Goal: Task Accomplishment & Management: Complete application form

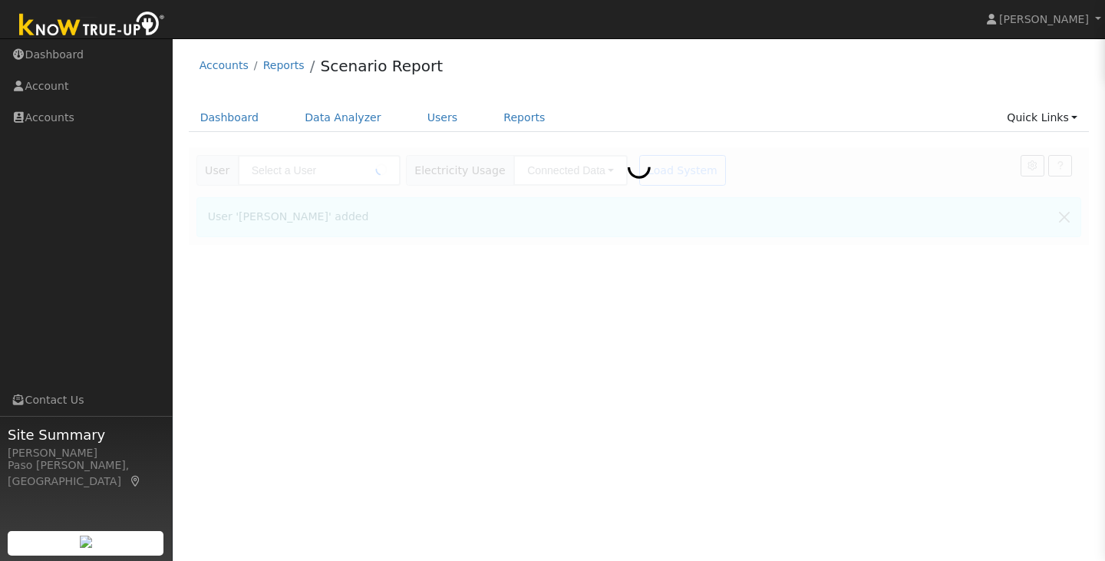
type input "Laura Jacobson"
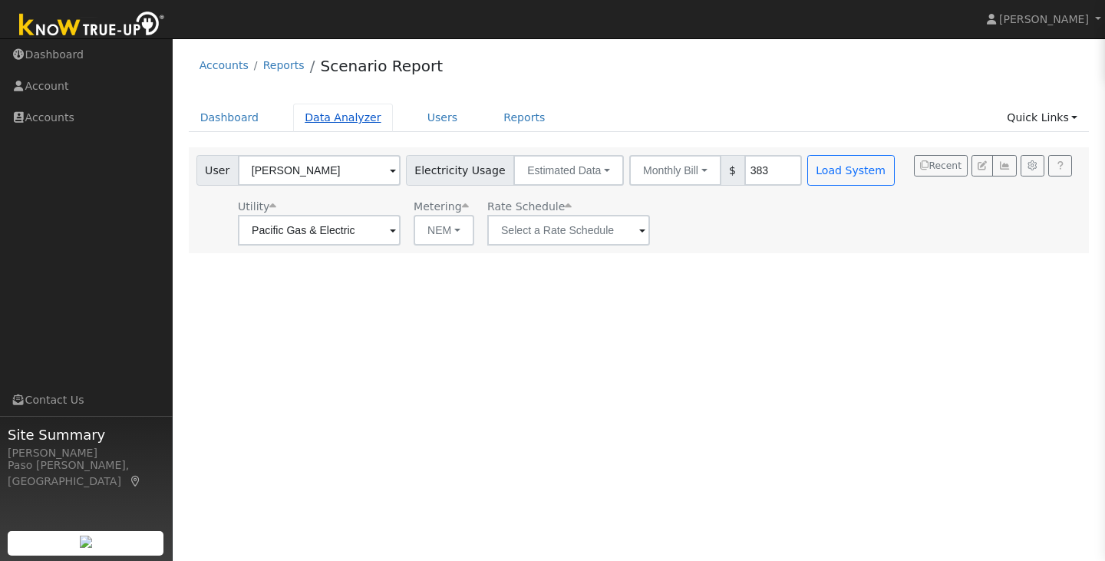
click at [342, 126] on link "Data Analyzer" at bounding box center [343, 118] width 100 height 28
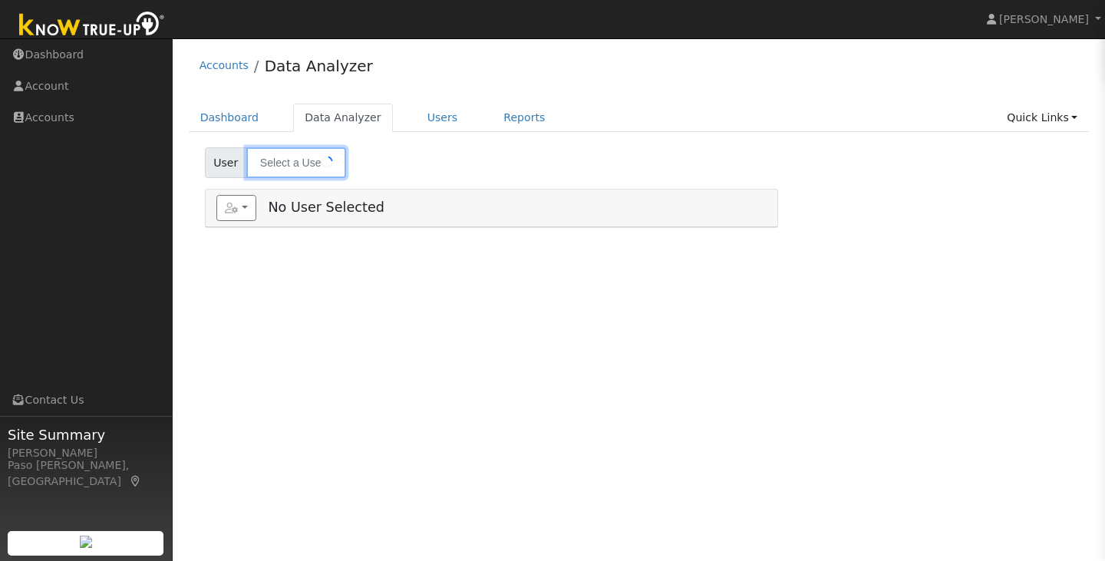
type input "[PERSON_NAME]"
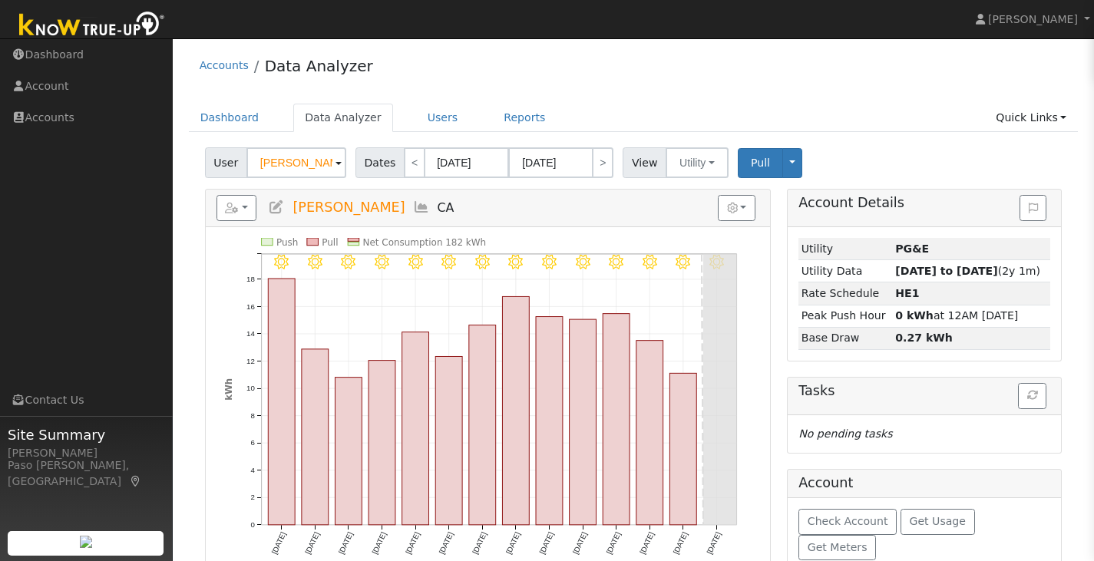
click at [336, 162] on span at bounding box center [338, 164] width 6 height 18
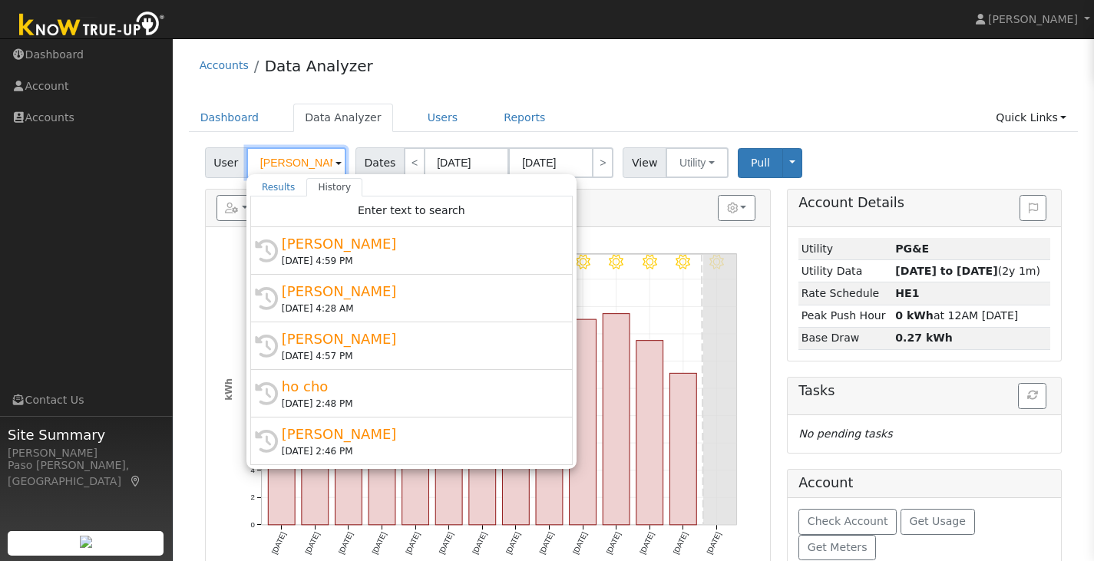
scroll to position [0, 14]
click at [336, 162] on span at bounding box center [338, 164] width 6 height 18
click at [737, 125] on ul "Dashboard Data Analyzer Users Reports Quick Links Quick Add Quick Connect Run a…" at bounding box center [634, 118] width 890 height 28
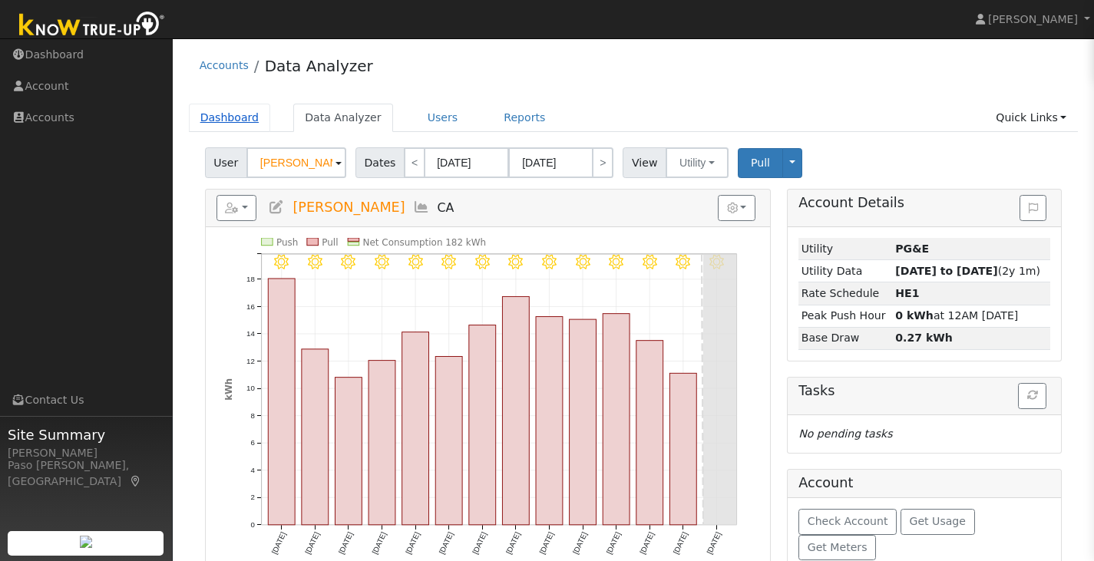
click at [231, 115] on link "Dashboard" at bounding box center [230, 118] width 82 height 28
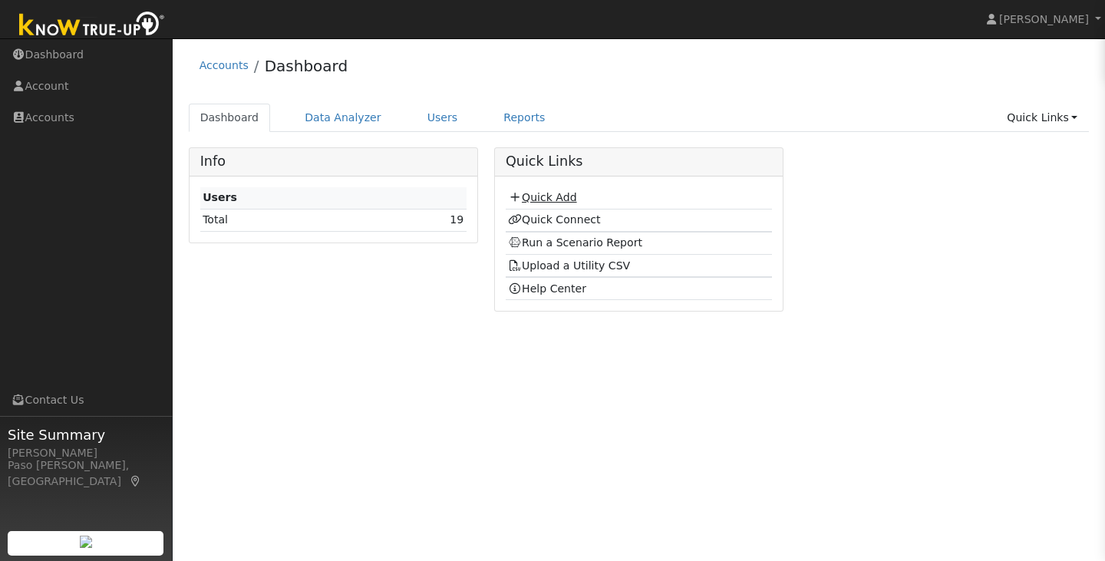
click at [568, 196] on link "Quick Add" at bounding box center [542, 197] width 68 height 12
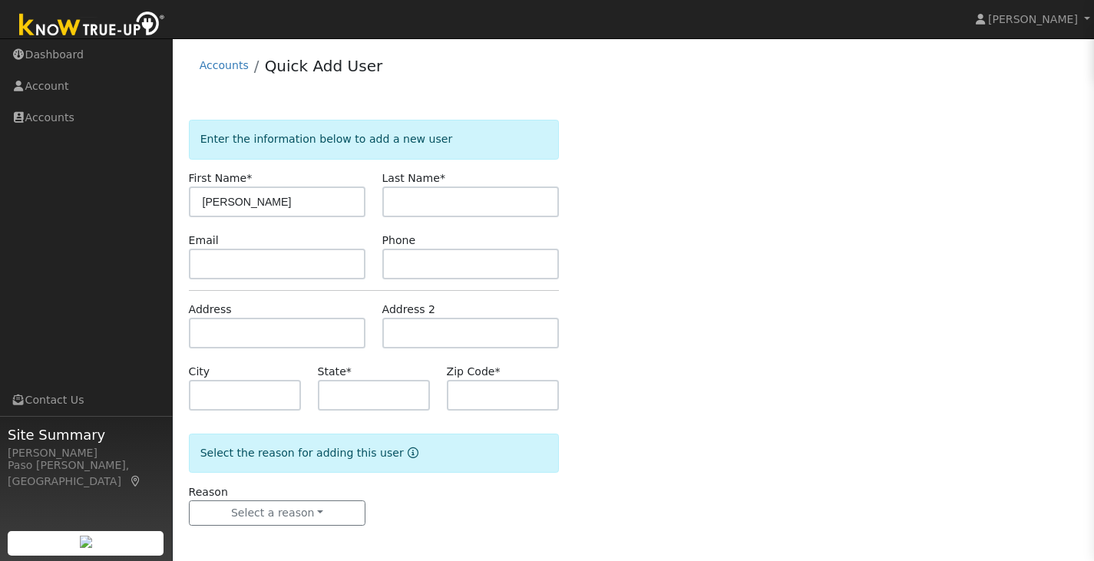
type input "[PERSON_NAME]"
click at [432, 190] on input "text" at bounding box center [470, 202] width 177 height 31
type input "Turner"
click at [342, 381] on input "text" at bounding box center [374, 395] width 113 height 31
type input "CA"
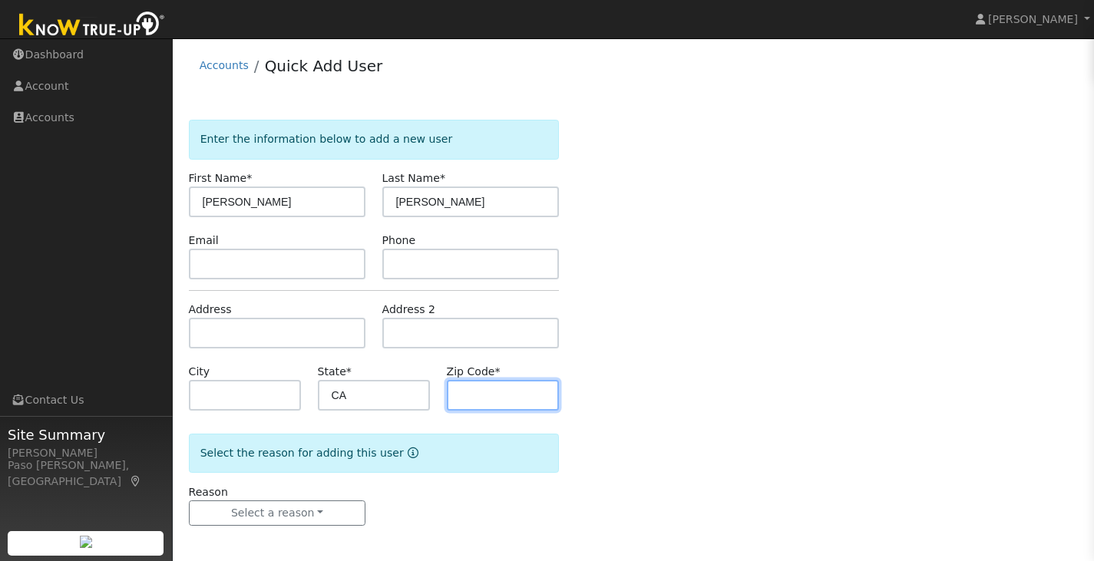
click at [480, 388] on input "text" at bounding box center [503, 395] width 113 height 31
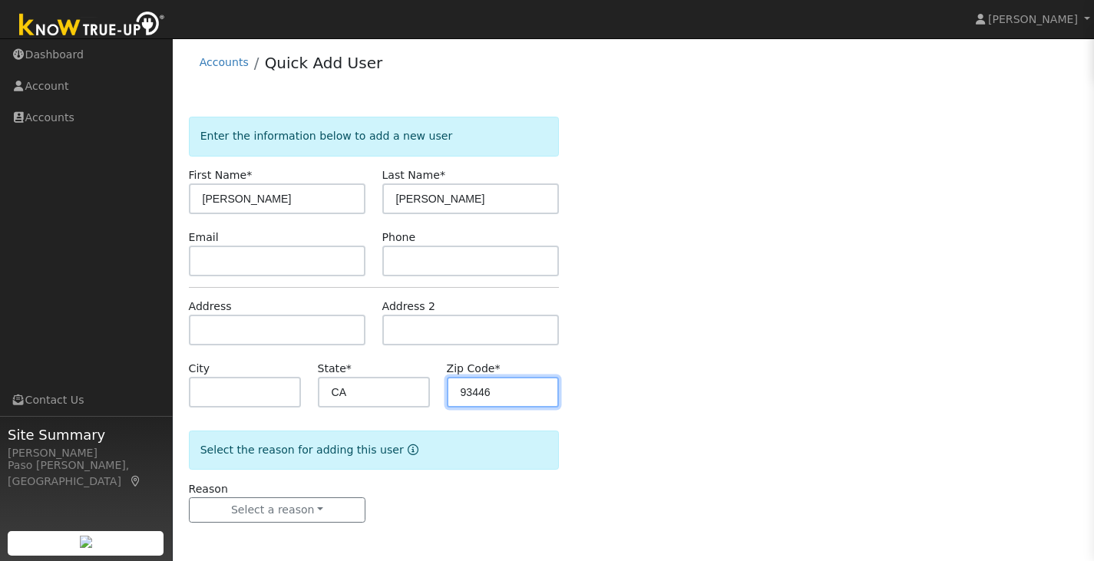
scroll to position [3, 0]
type input "93446"
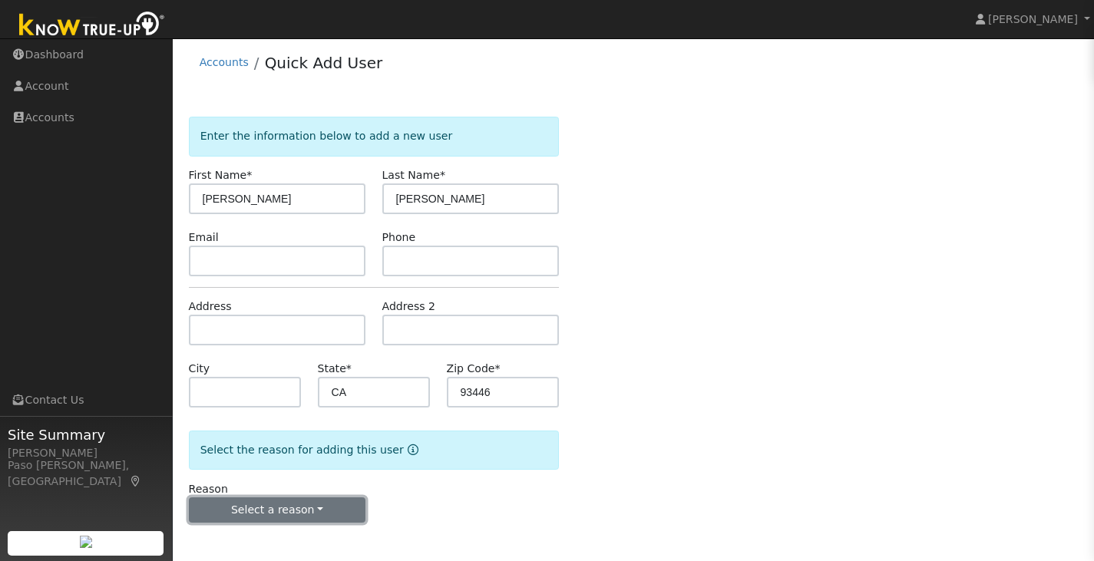
click at [295, 500] on button "Select a reason" at bounding box center [277, 510] width 177 height 26
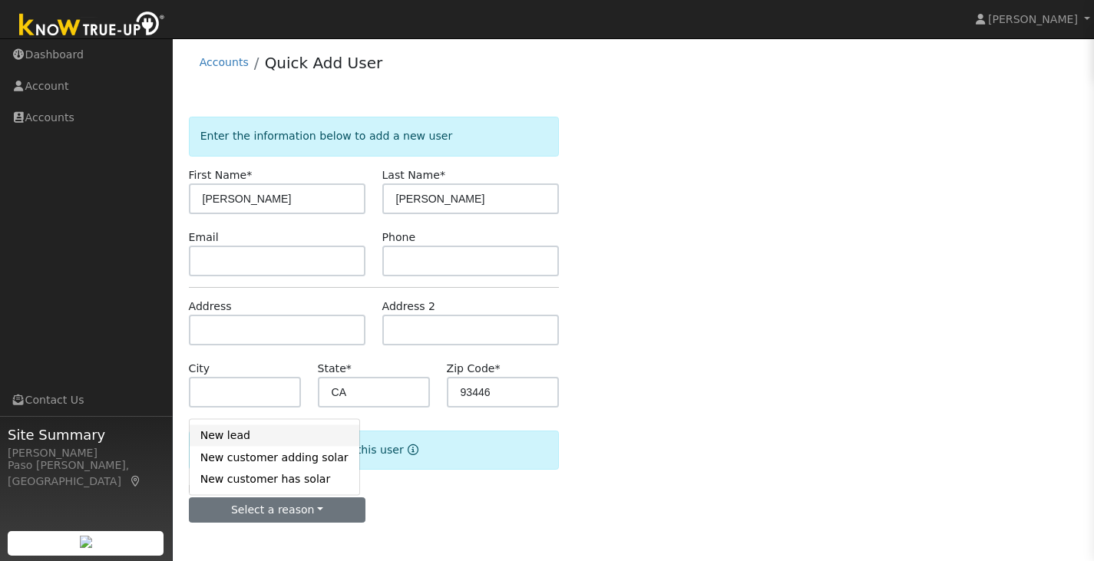
click at [277, 439] on link "New lead" at bounding box center [275, 434] width 170 height 21
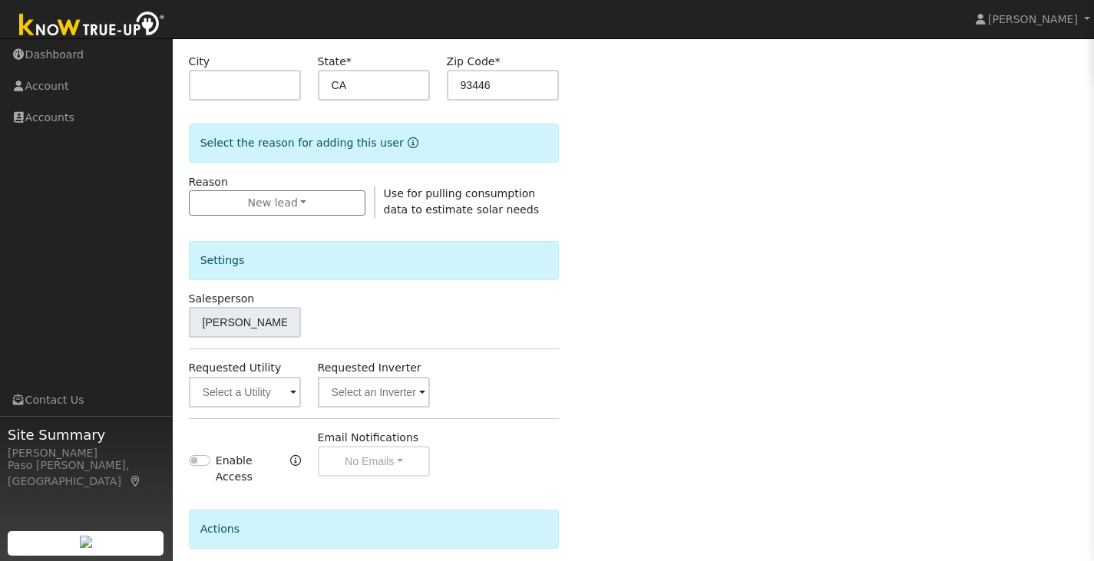
scroll to position [433, 0]
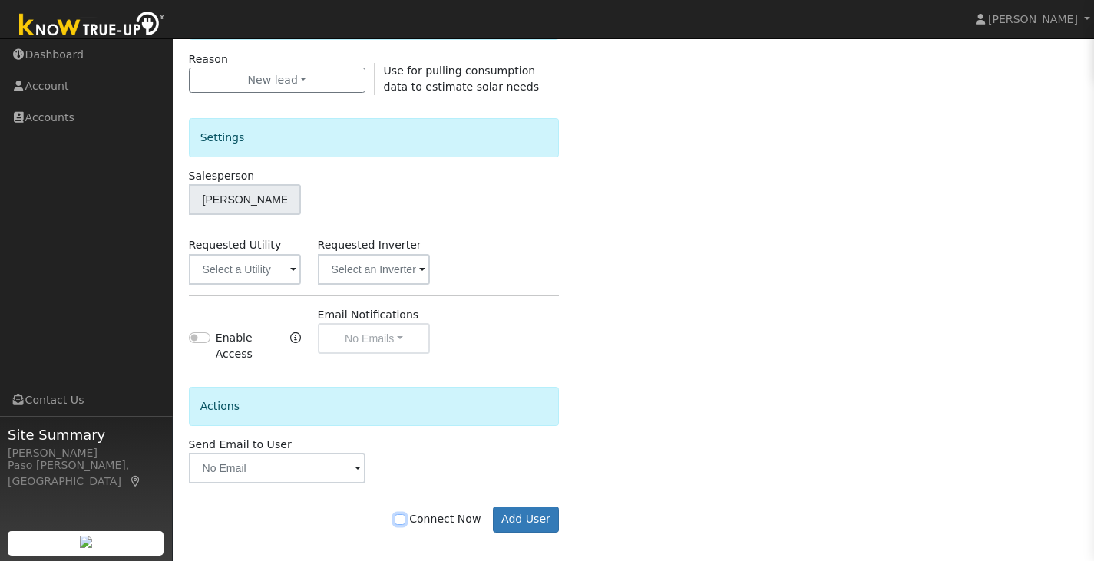
click at [405, 514] on input "Connect Now" at bounding box center [399, 519] width 11 height 11
checkbox input "true"
click at [522, 511] on button "Add User" at bounding box center [526, 520] width 67 height 26
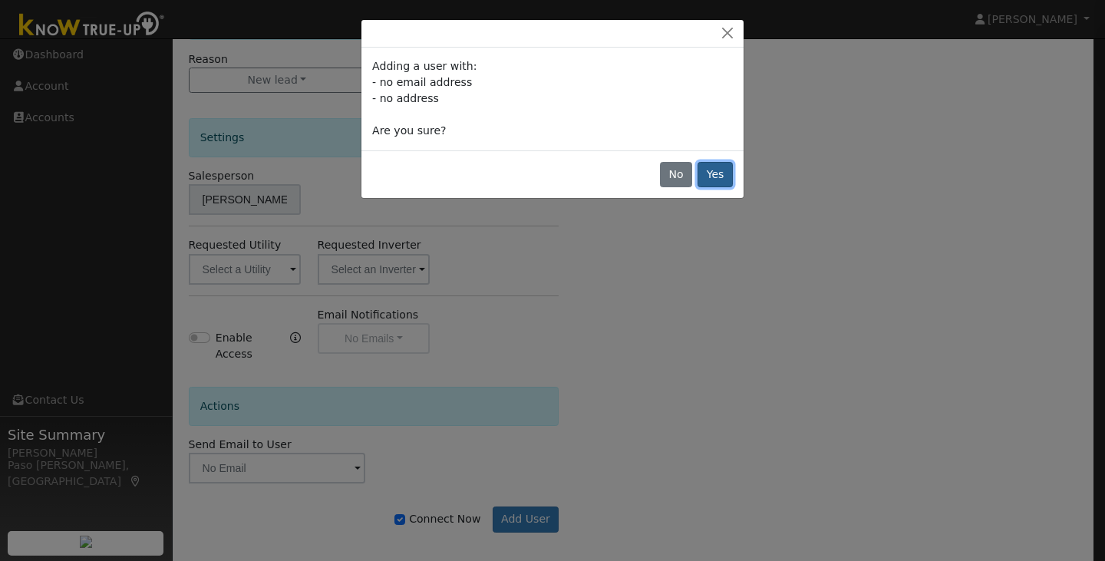
click at [721, 183] on button "Yes" at bounding box center [715, 175] width 35 height 26
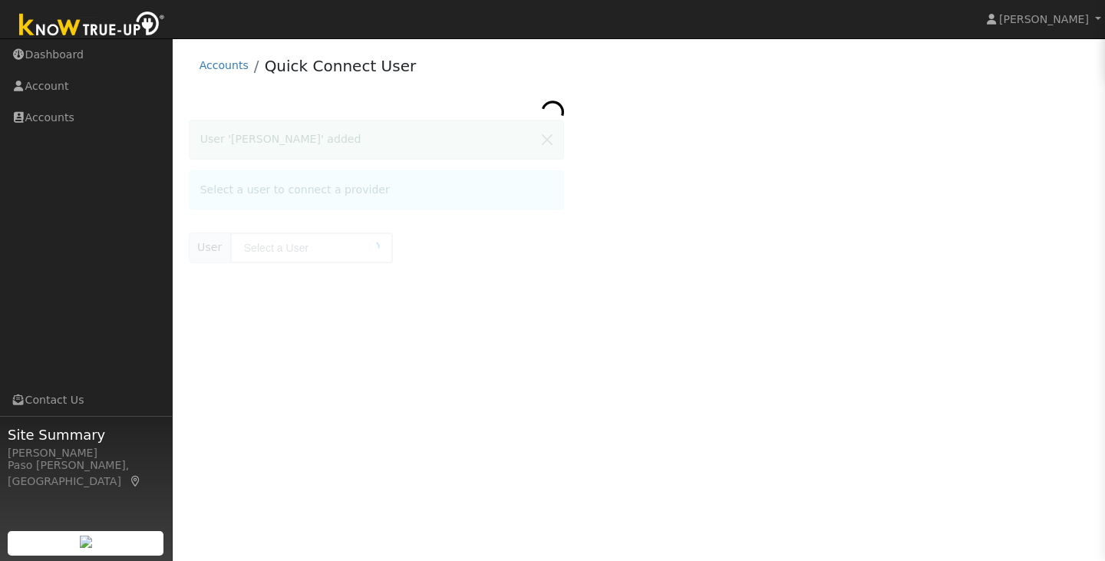
type input "[PERSON_NAME]"
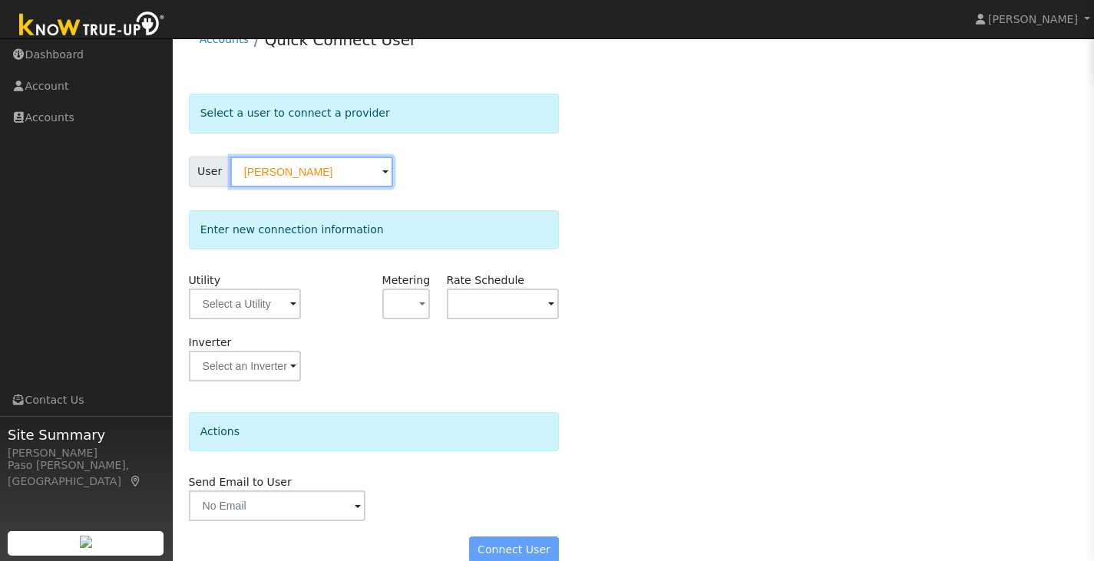
scroll to position [51, 0]
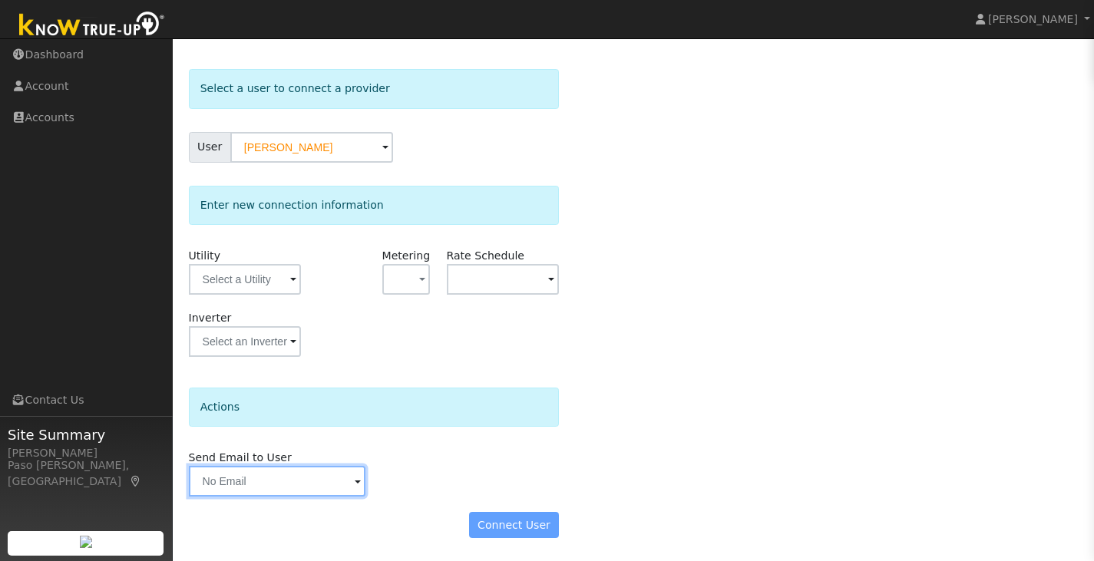
click at [334, 491] on input "text" at bounding box center [277, 481] width 177 height 31
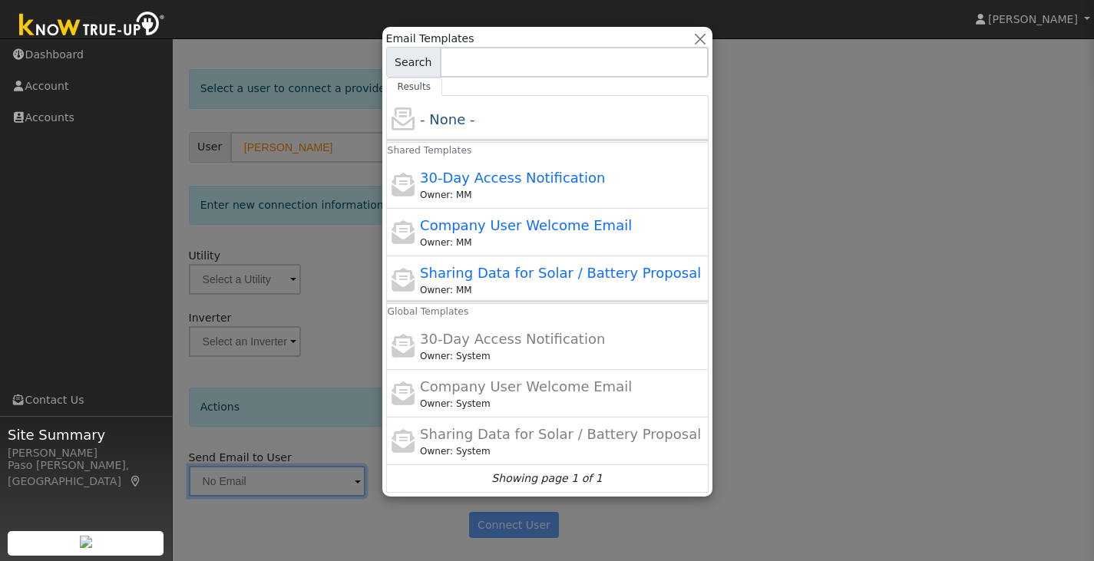
click at [787, 302] on div at bounding box center [547, 280] width 1094 height 561
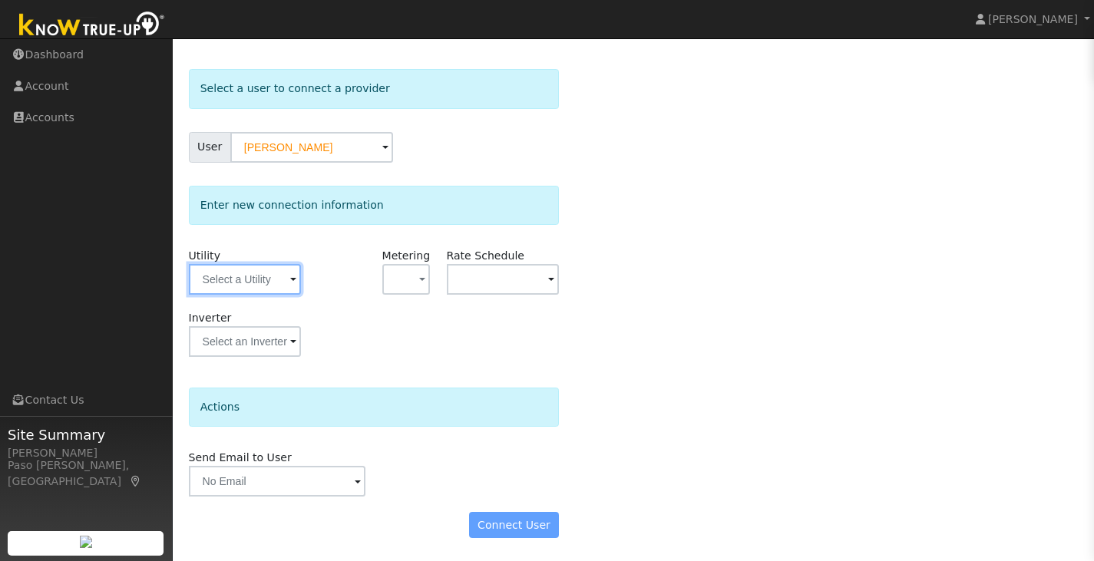
click at [242, 273] on input "text" at bounding box center [245, 279] width 113 height 31
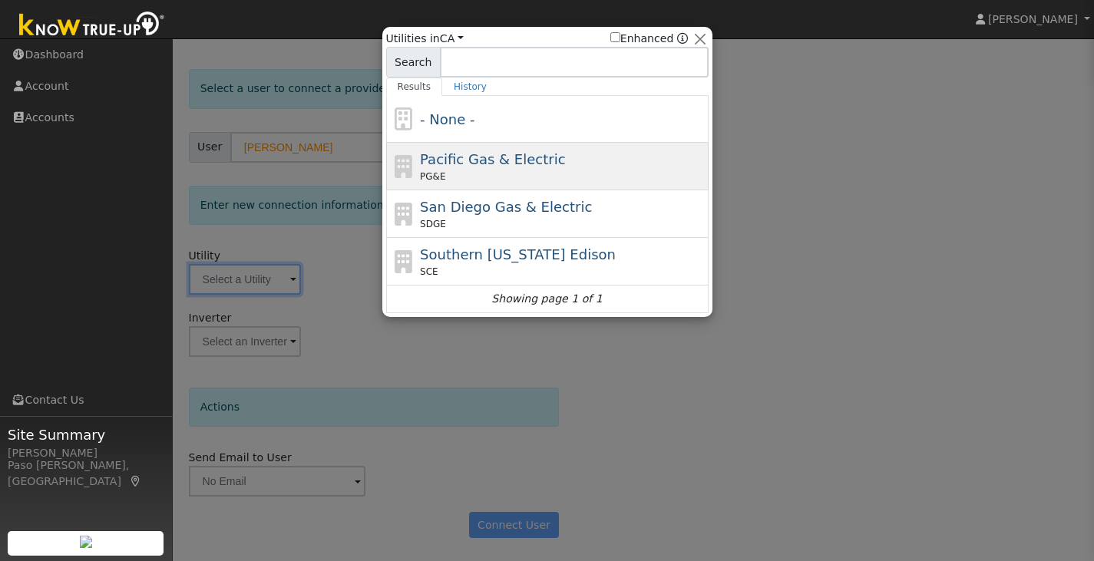
click at [447, 158] on span "Pacific Gas & Electric" at bounding box center [492, 159] width 145 height 16
type input "PG&E"
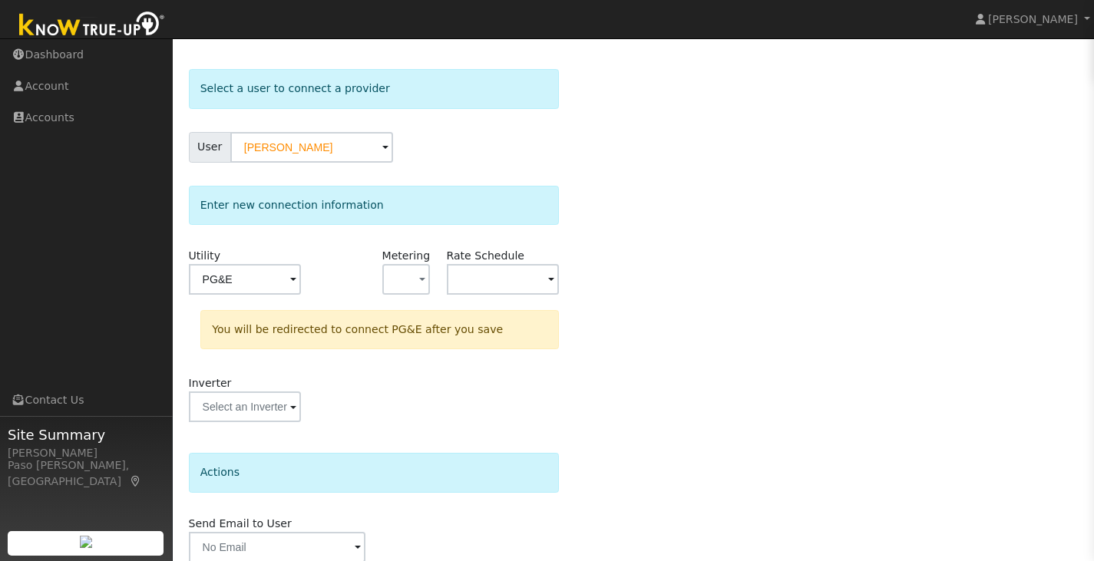
click at [748, 295] on div "Select a user to connect a provider User [PERSON_NAME] Account Default Account …" at bounding box center [634, 344] width 890 height 550
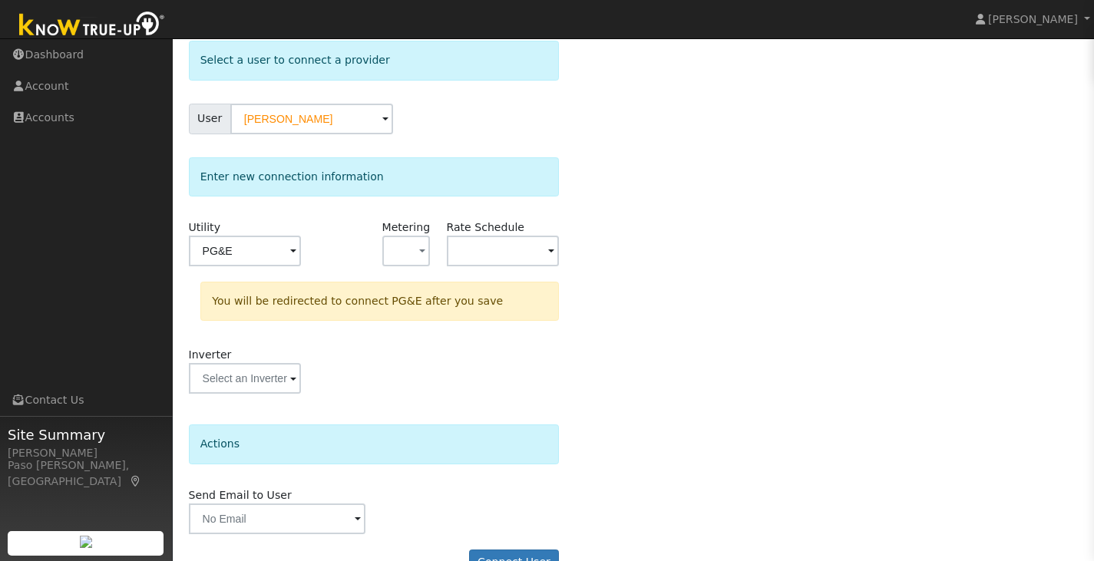
scroll to position [116, 0]
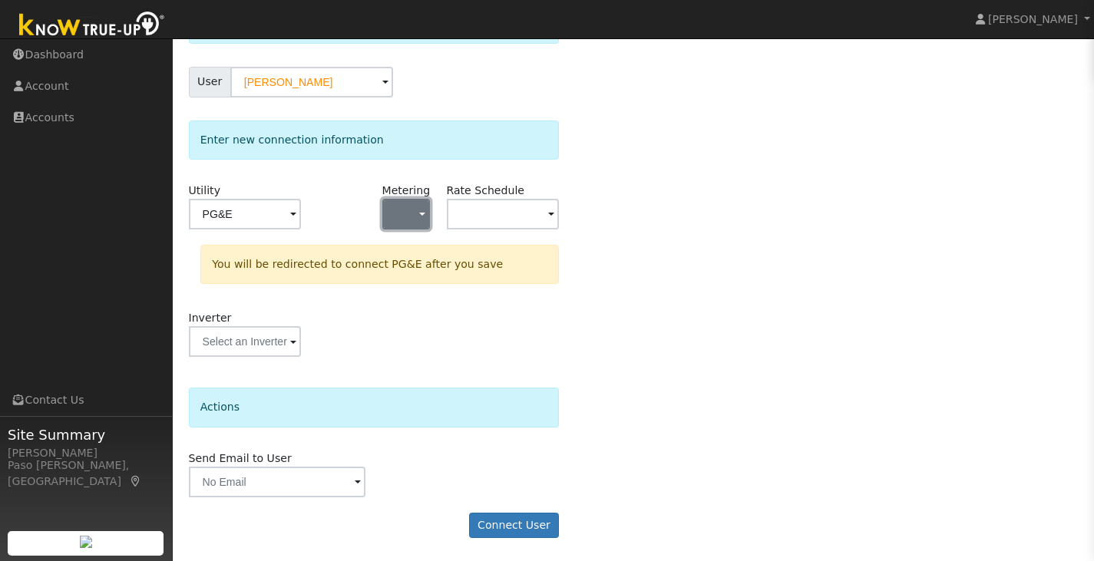
click at [422, 212] on span "button" at bounding box center [422, 215] width 6 height 16
click at [851, 314] on div "Select a user to connect a provider User [PERSON_NAME] Account Default Account …" at bounding box center [634, 279] width 890 height 550
click at [547, 518] on button "Connect User" at bounding box center [514, 526] width 91 height 26
